Goal: Information Seeking & Learning: Learn about a topic

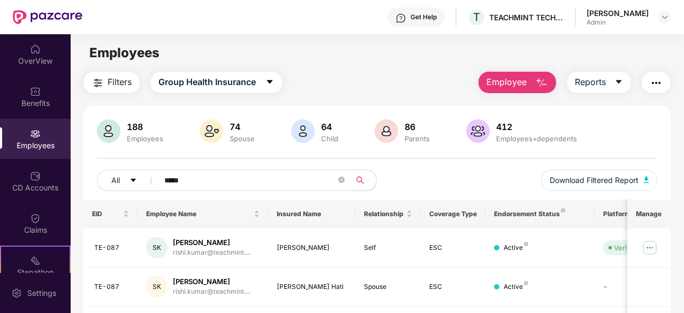
scroll to position [141, 0]
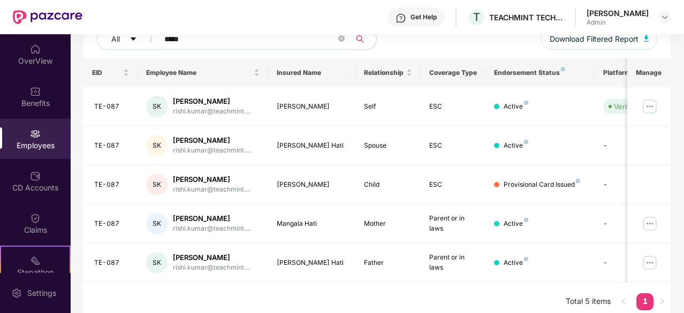
click at [31, 146] on div "Employees" at bounding box center [35, 145] width 71 height 11
click at [26, 92] on div "Benefits" at bounding box center [35, 97] width 71 height 40
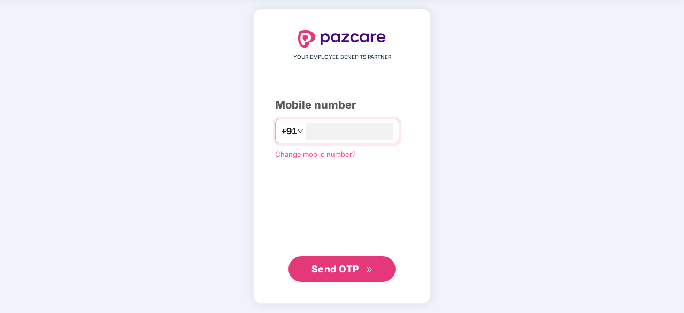
type input "**********"
click at [347, 273] on span "Send OTP" at bounding box center [336, 268] width 48 height 11
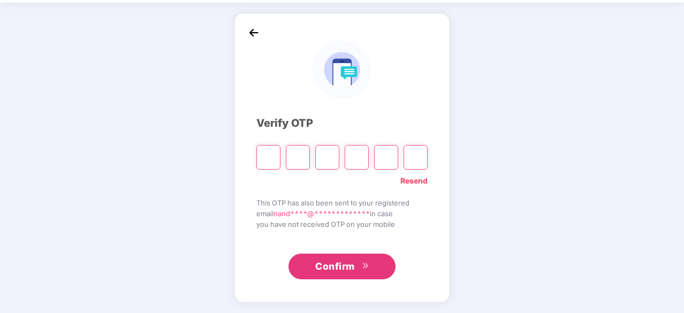
scroll to position [35, 0]
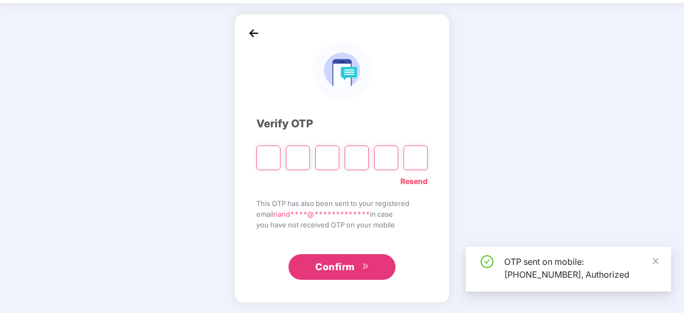
type input "*"
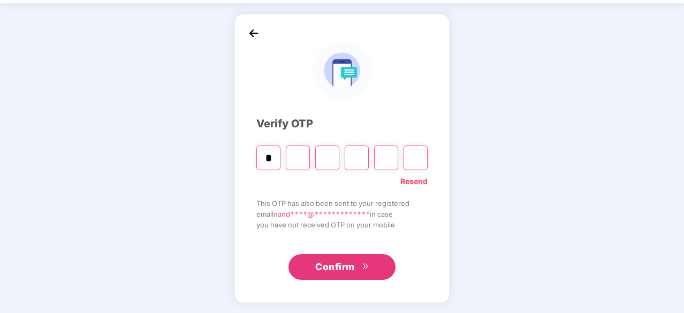
type input "*"
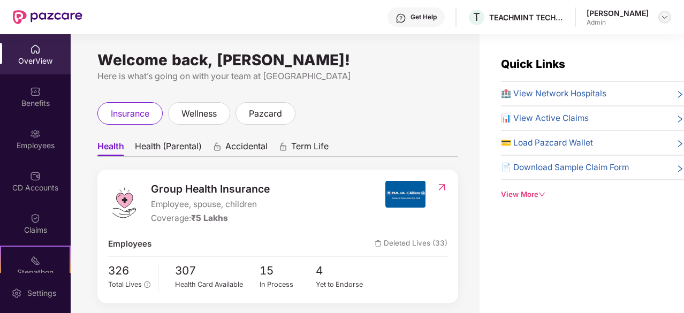
click at [668, 16] on img at bounding box center [664, 17] width 9 height 9
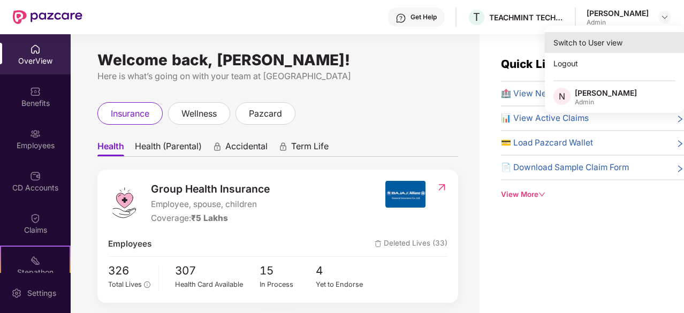
click at [599, 43] on div "Switch to User view" at bounding box center [614, 42] width 139 height 21
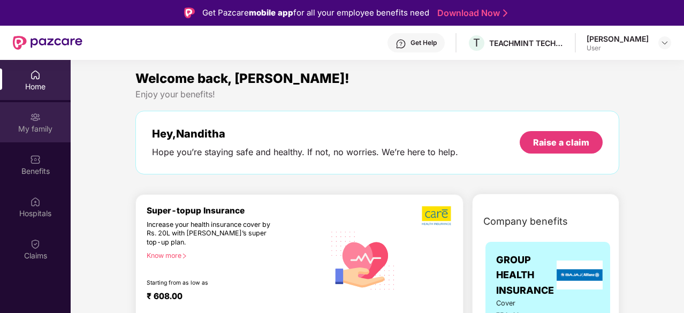
click at [37, 130] on div "My family" at bounding box center [35, 129] width 71 height 11
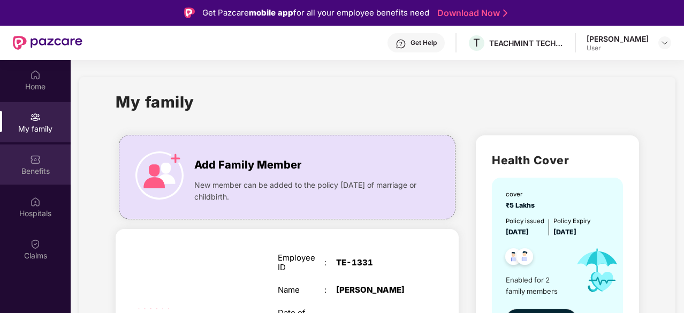
click at [26, 159] on div "Benefits" at bounding box center [35, 165] width 71 height 40
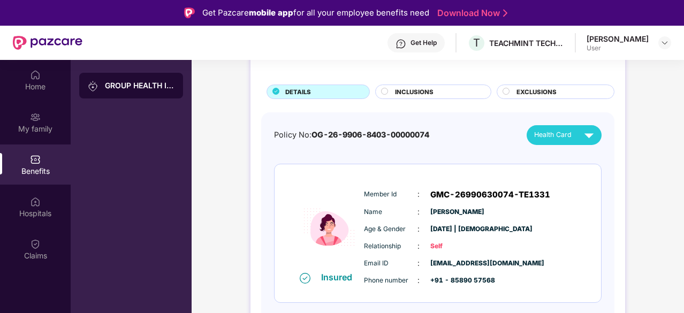
scroll to position [54, 0]
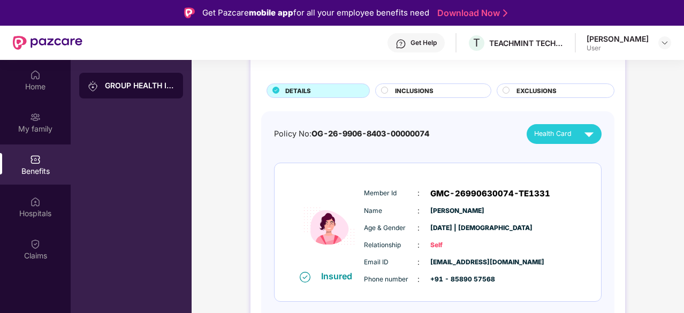
click at [404, 90] on span "INCLUSIONS" at bounding box center [414, 91] width 39 height 10
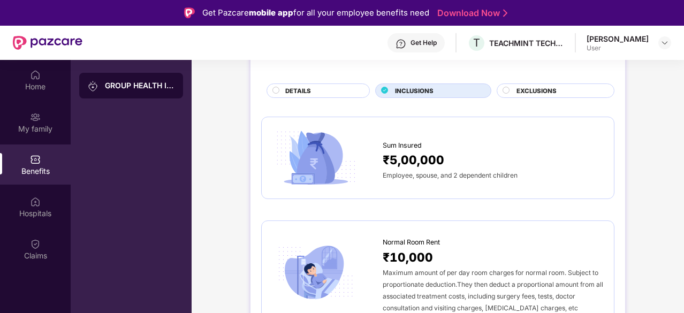
click at [536, 92] on span "EXCLUSIONS" at bounding box center [536, 91] width 40 height 10
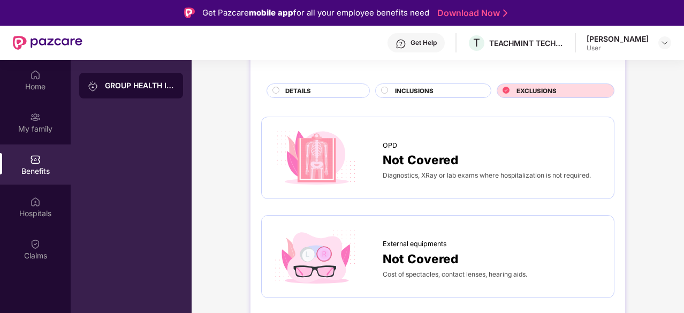
click at [331, 94] on div "DETAILS" at bounding box center [322, 91] width 84 height 11
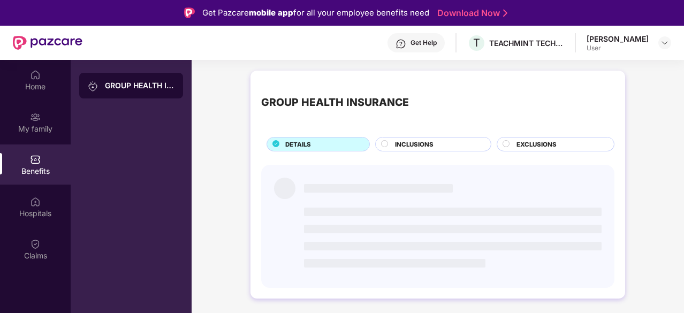
scroll to position [0, 0]
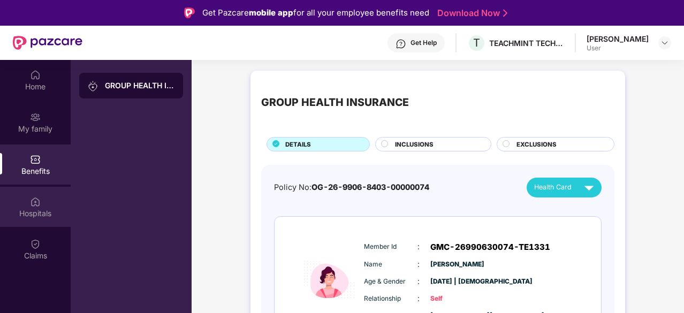
click at [31, 211] on div "Hospitals" at bounding box center [35, 213] width 71 height 11
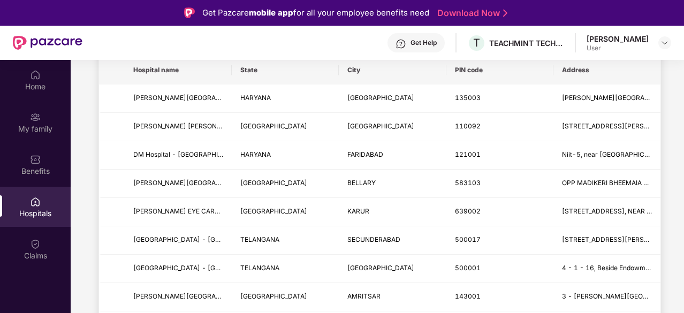
scroll to position [161, 0]
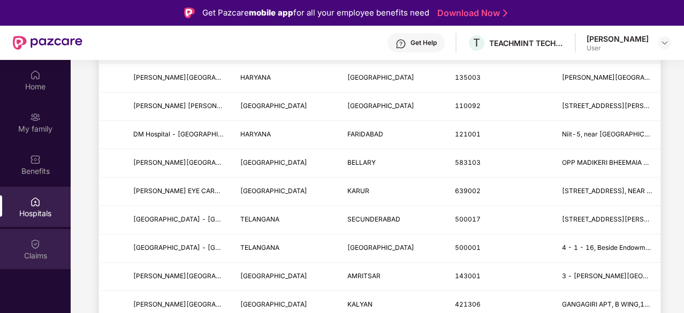
click at [32, 259] on div "Claims" at bounding box center [35, 255] width 71 height 11
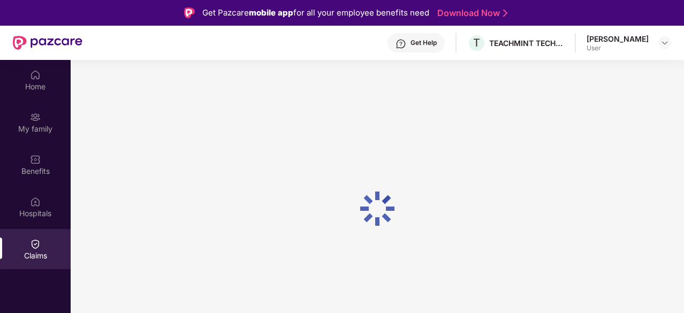
scroll to position [0, 0]
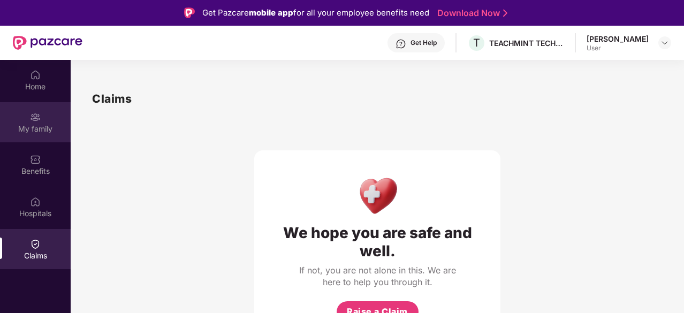
click at [27, 129] on div "My family" at bounding box center [35, 129] width 71 height 11
